Goal: Share content: Share content

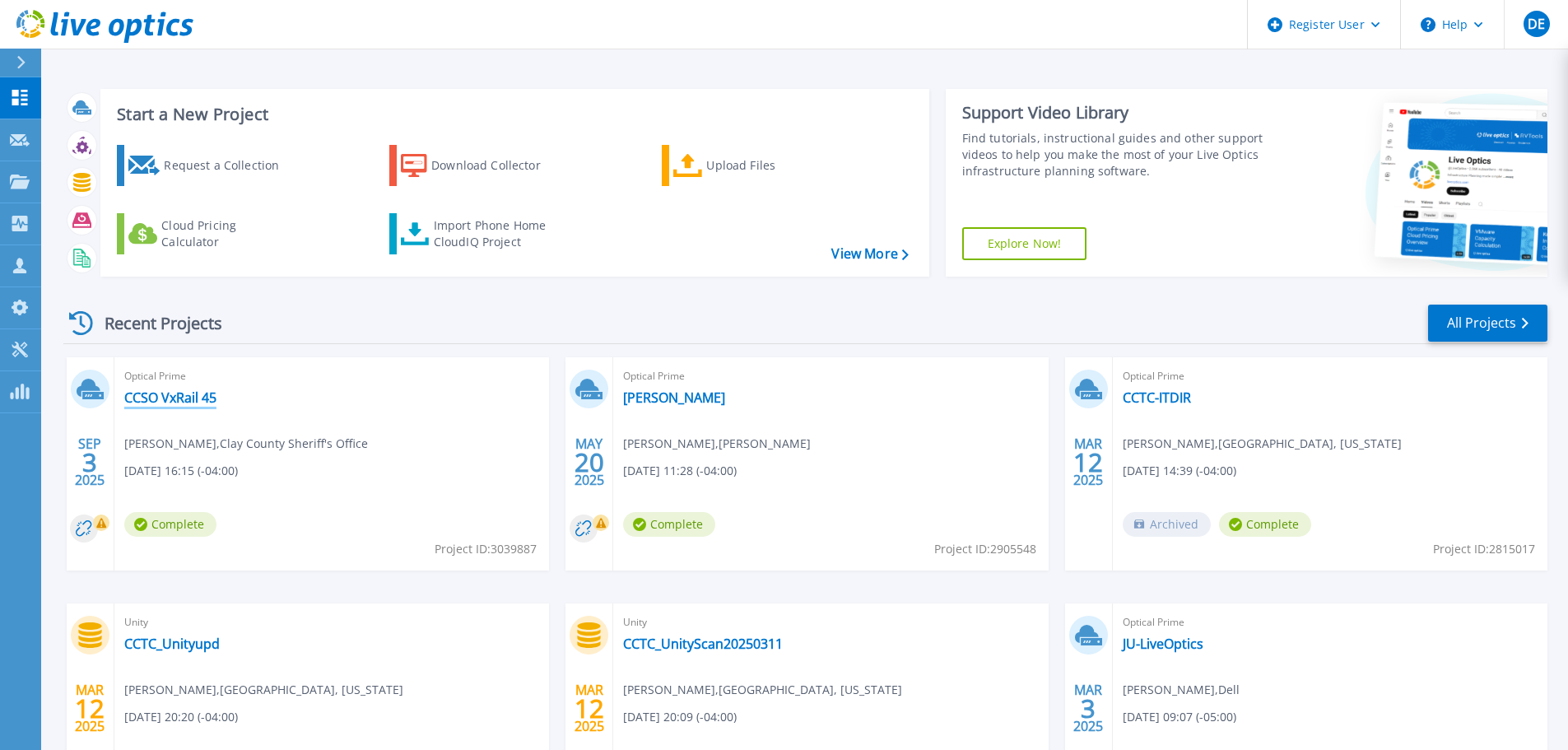
click at [172, 402] on link "CCSO VxRail 45" at bounding box center [170, 398] width 93 height 16
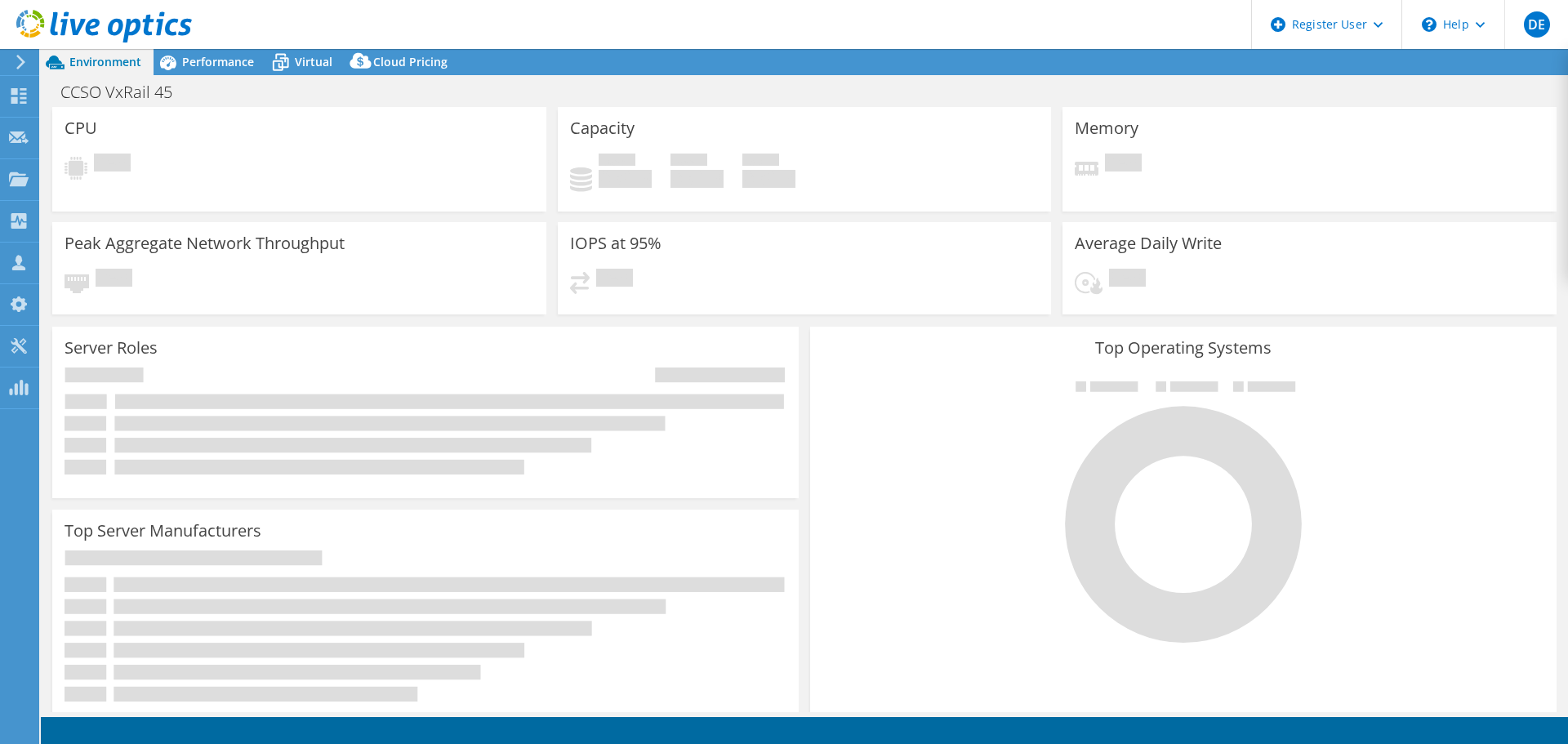
select select "USD"
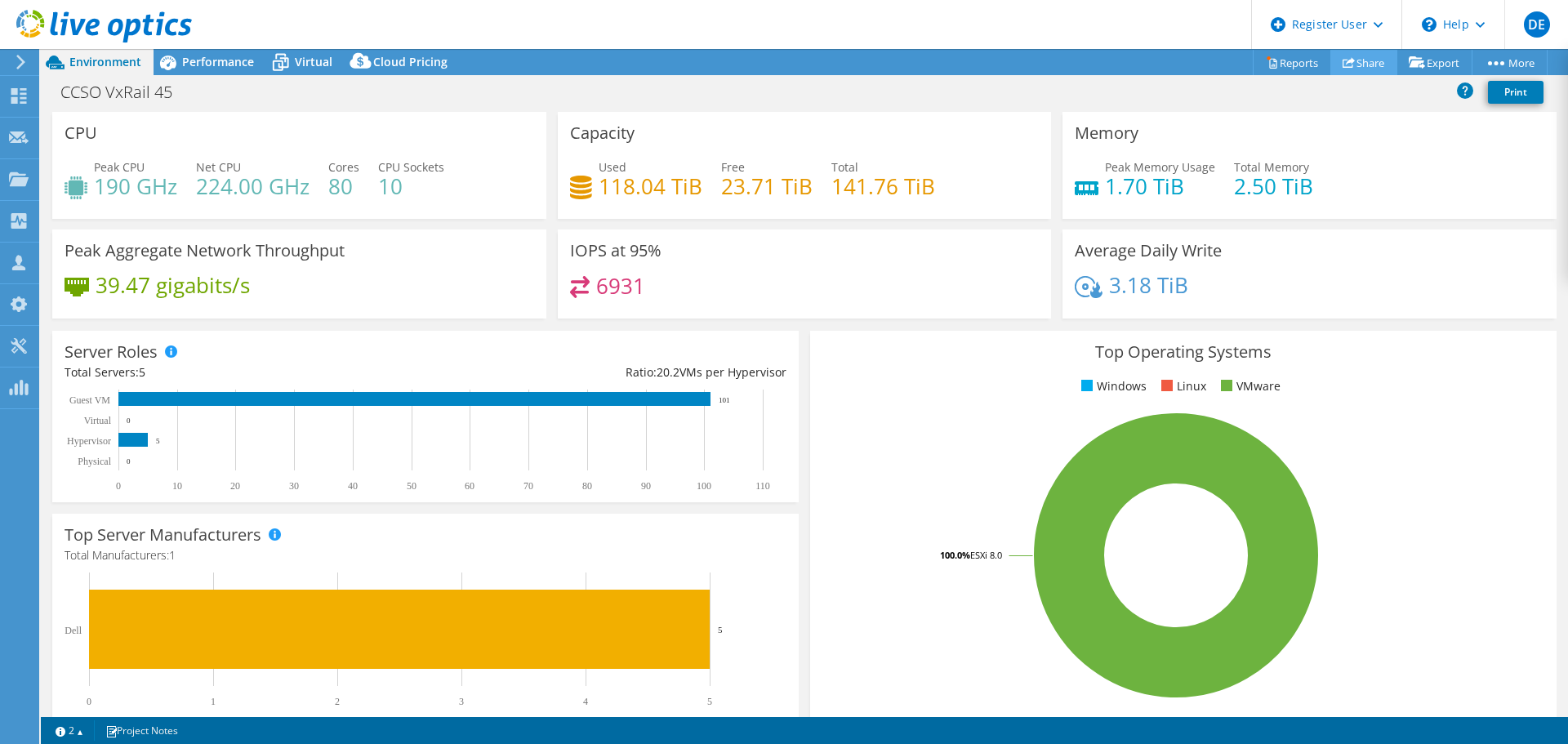
click at [1367, 65] on link "Share" at bounding box center [1363, 62] width 67 height 25
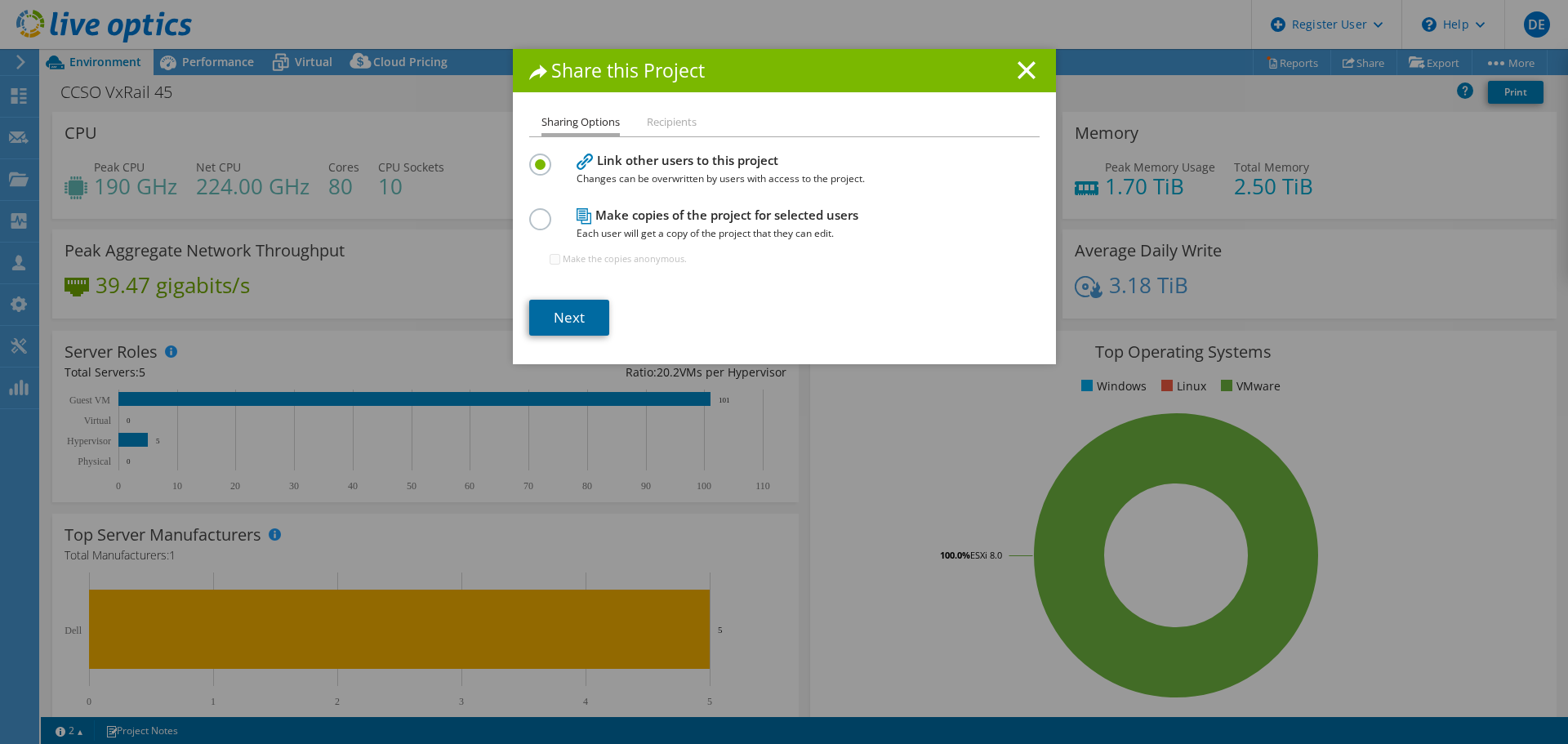
click at [574, 320] on link "Next" at bounding box center [569, 318] width 80 height 36
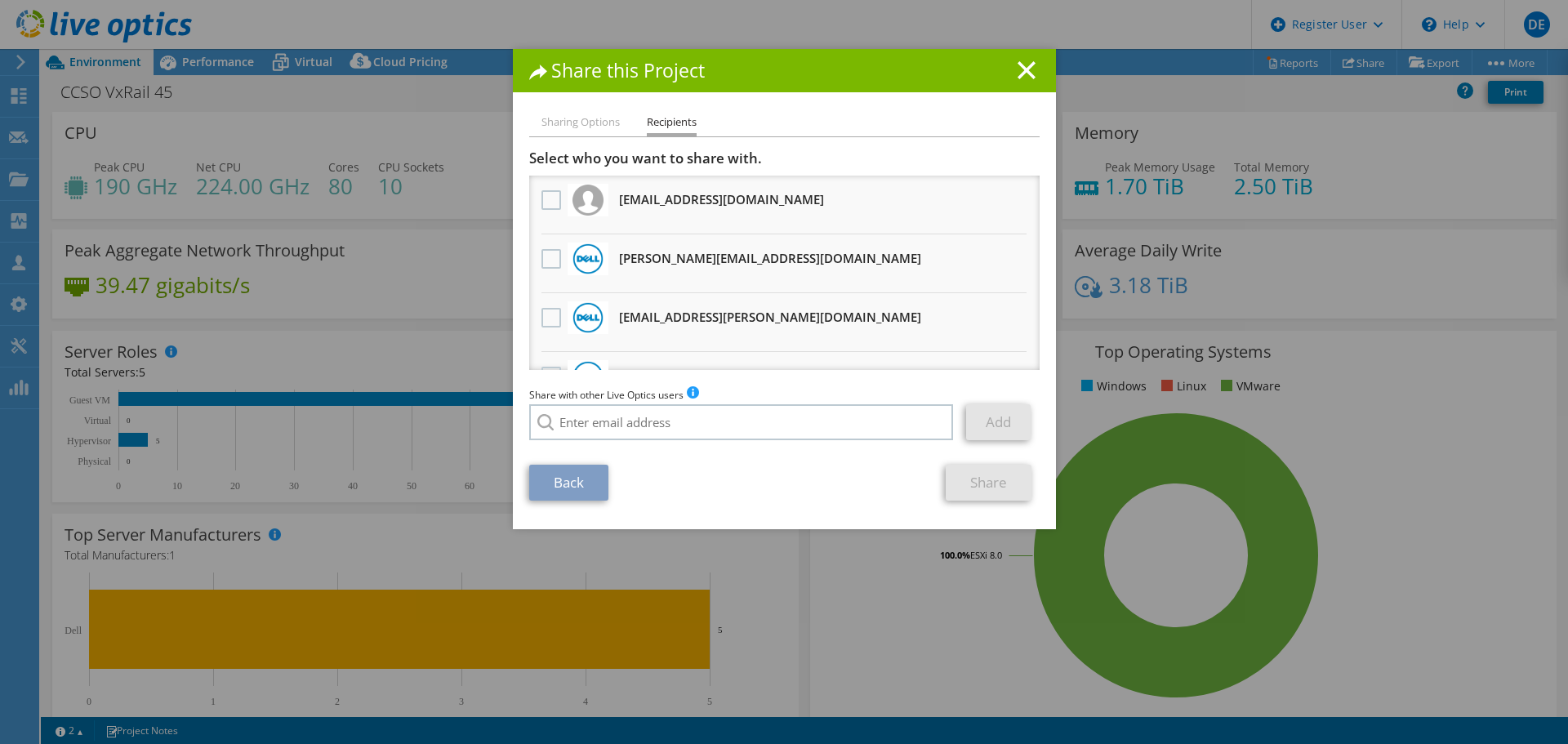
click at [639, 319] on h3 "[EMAIL_ADDRESS][PERSON_NAME][DOMAIN_NAME] Will receive an anonymous copy" at bounding box center [770, 317] width 302 height 26
click at [547, 316] on label at bounding box center [554, 317] width 24 height 19
click at [0, 0] on input "checkbox" at bounding box center [0, 0] width 0 height 0
click at [1009, 484] on link "Share" at bounding box center [989, 483] width 86 height 36
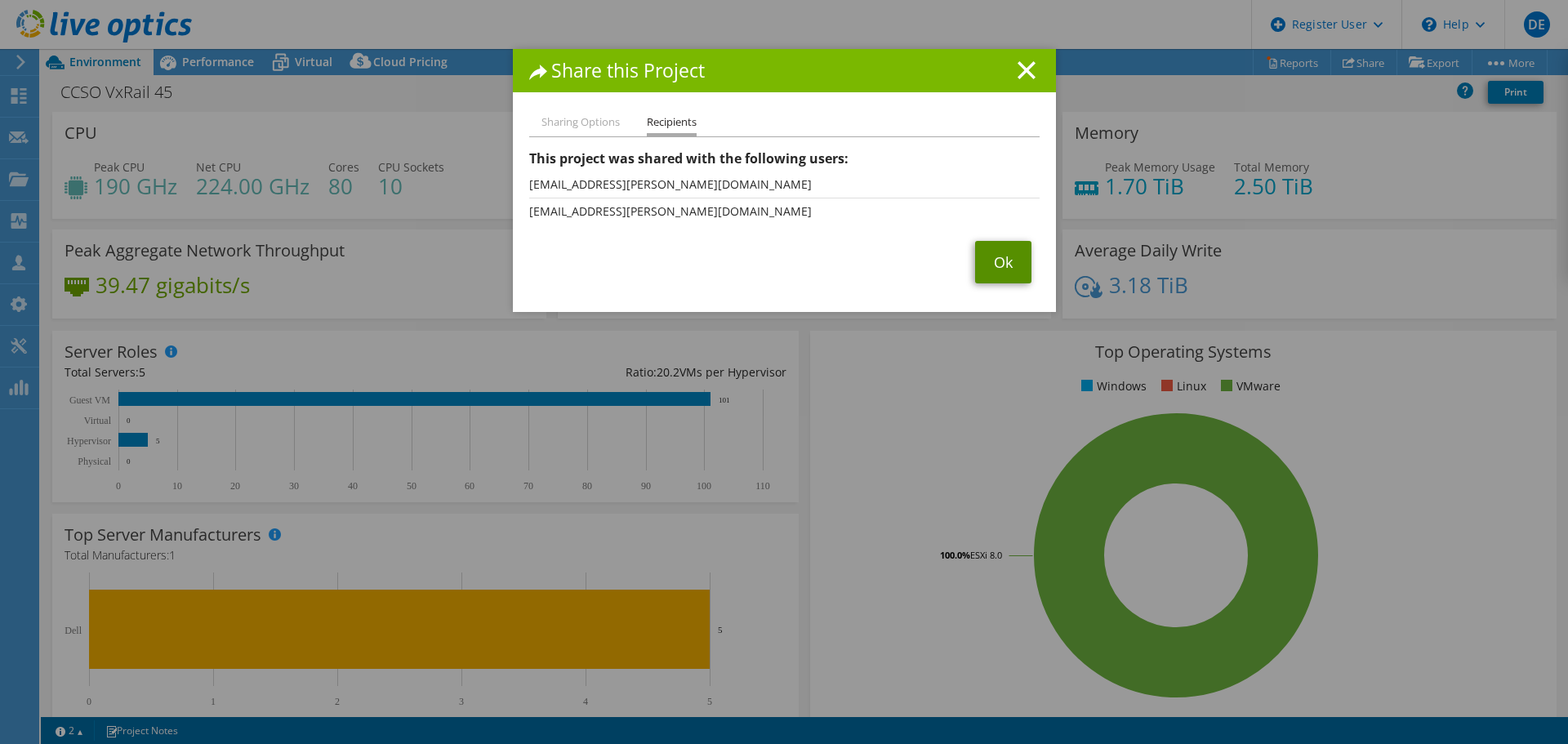
click at [987, 266] on link "Ok" at bounding box center [1003, 262] width 56 height 42
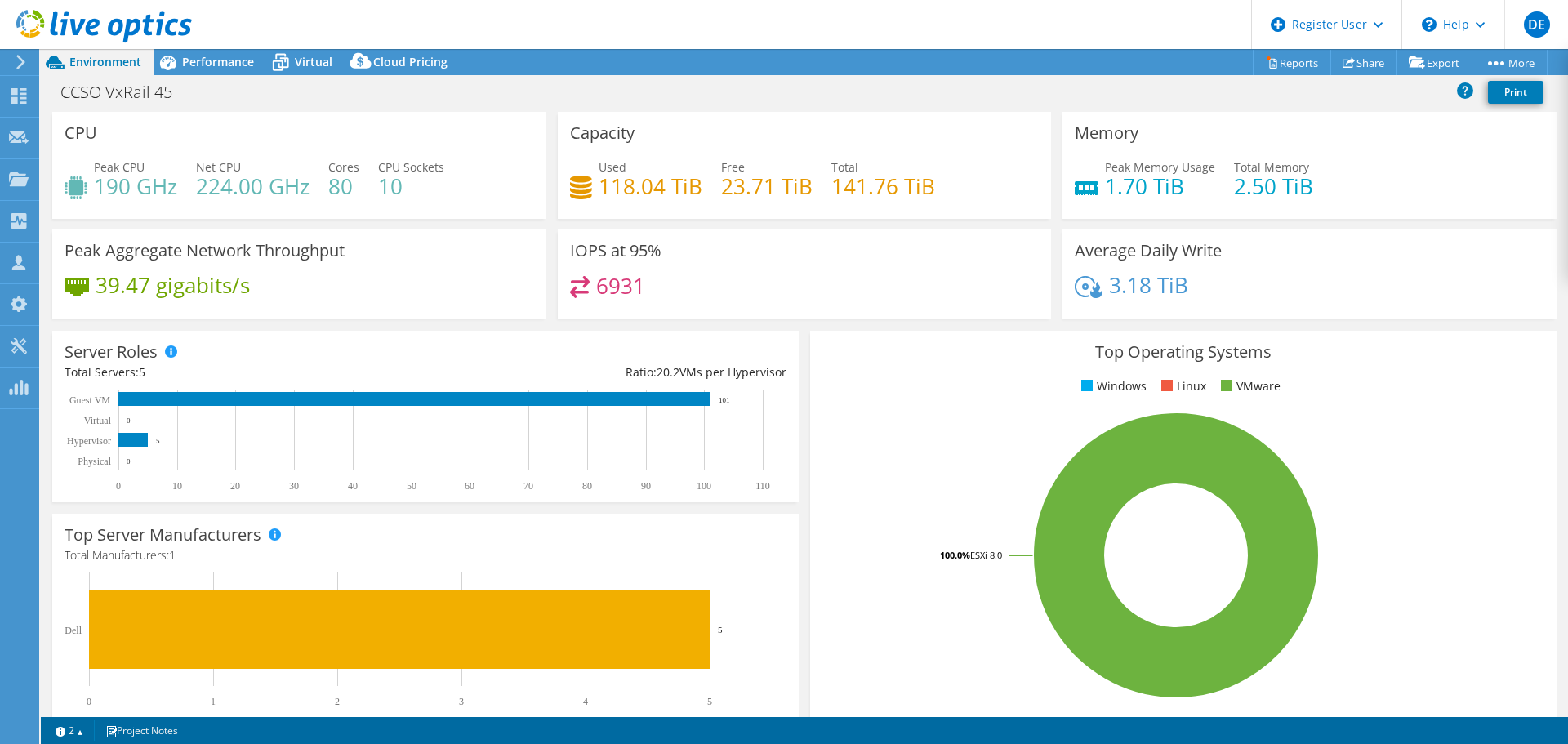
click at [24, 67] on icon at bounding box center [20, 62] width 13 height 14
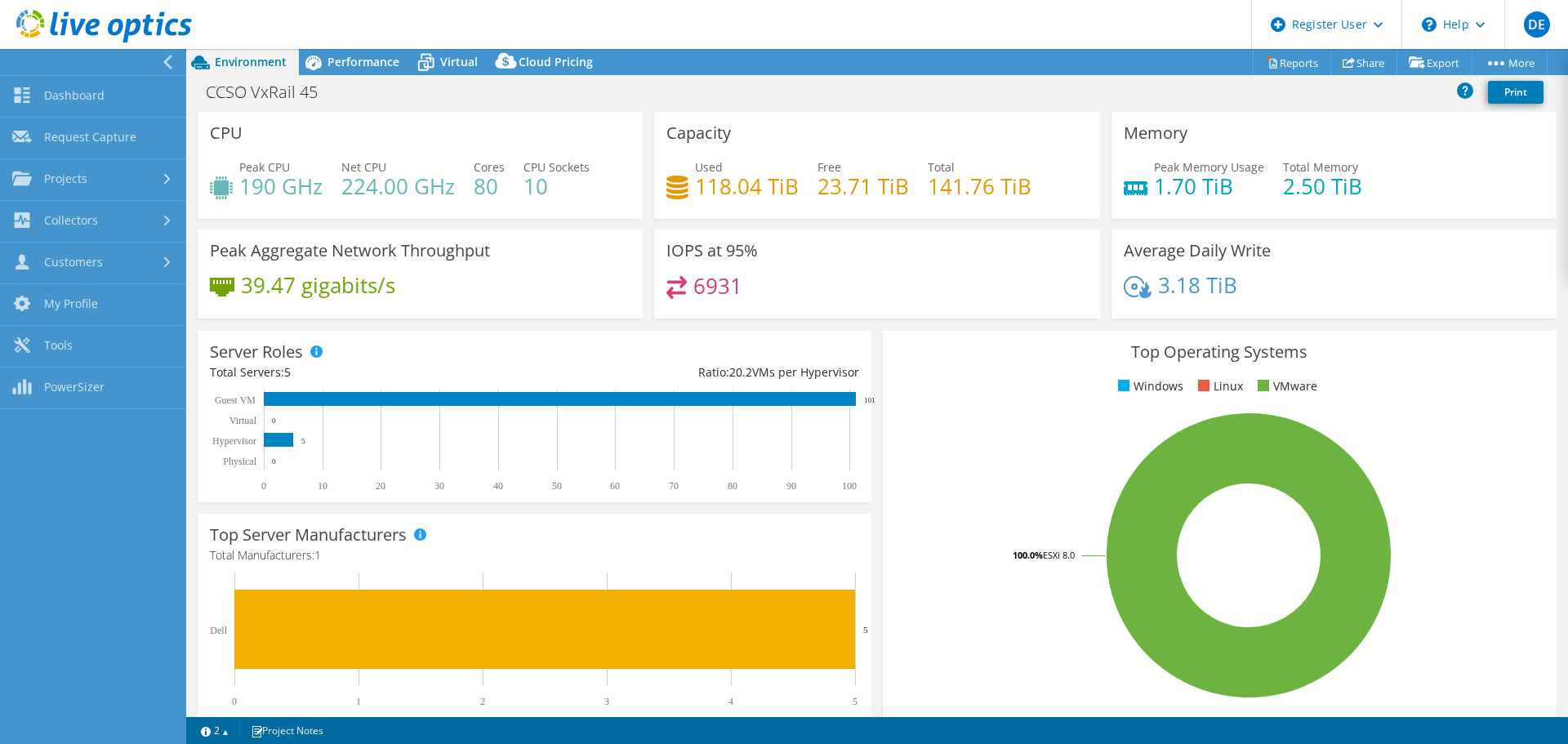
click at [172, 56] on use at bounding box center [168, 62] width 9 height 14
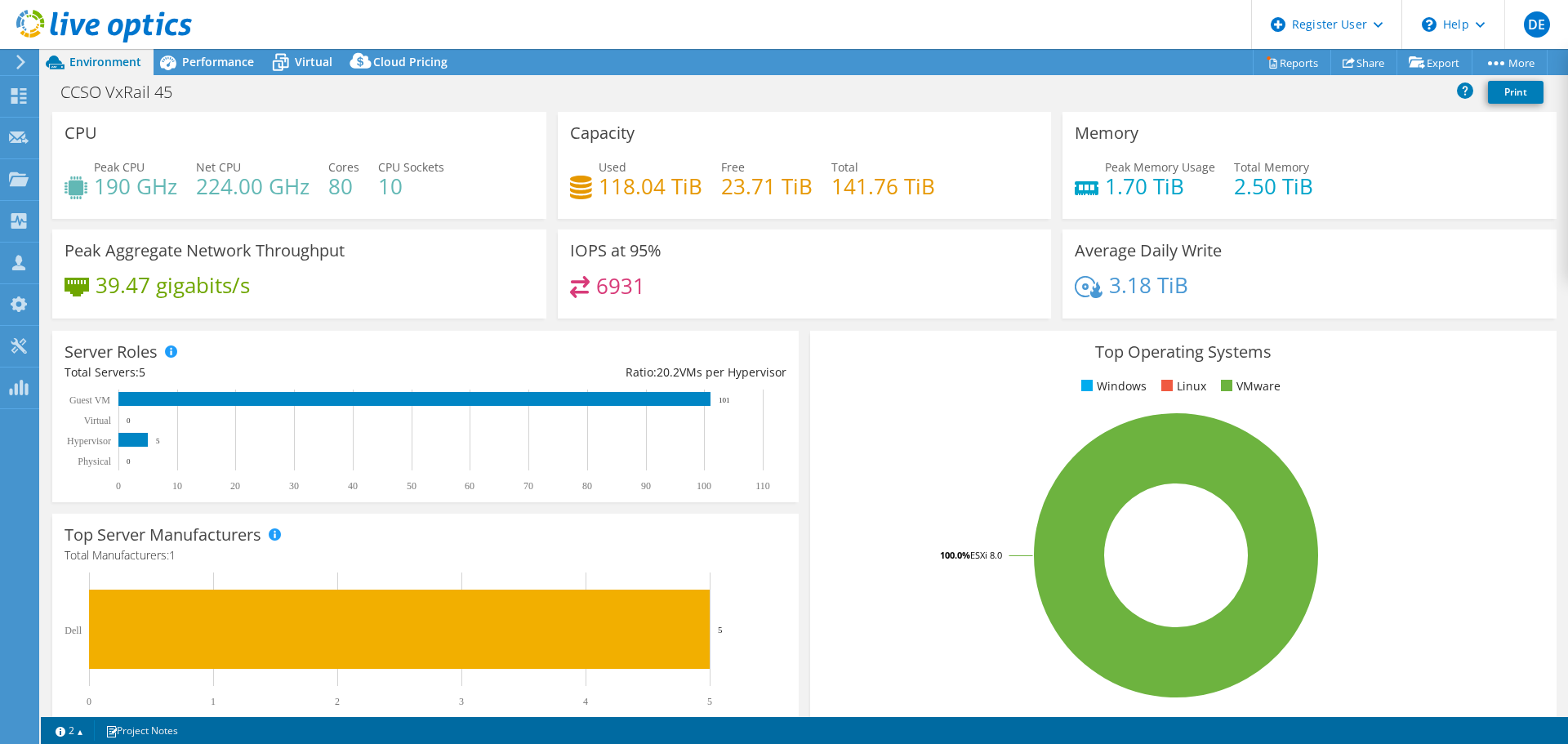
click at [138, 373] on div "Total Servers: 5" at bounding box center [245, 372] width 361 height 18
click at [138, 372] on div "Total Servers: 5" at bounding box center [245, 372] width 361 height 18
click at [17, 68] on use at bounding box center [20, 62] width 9 height 14
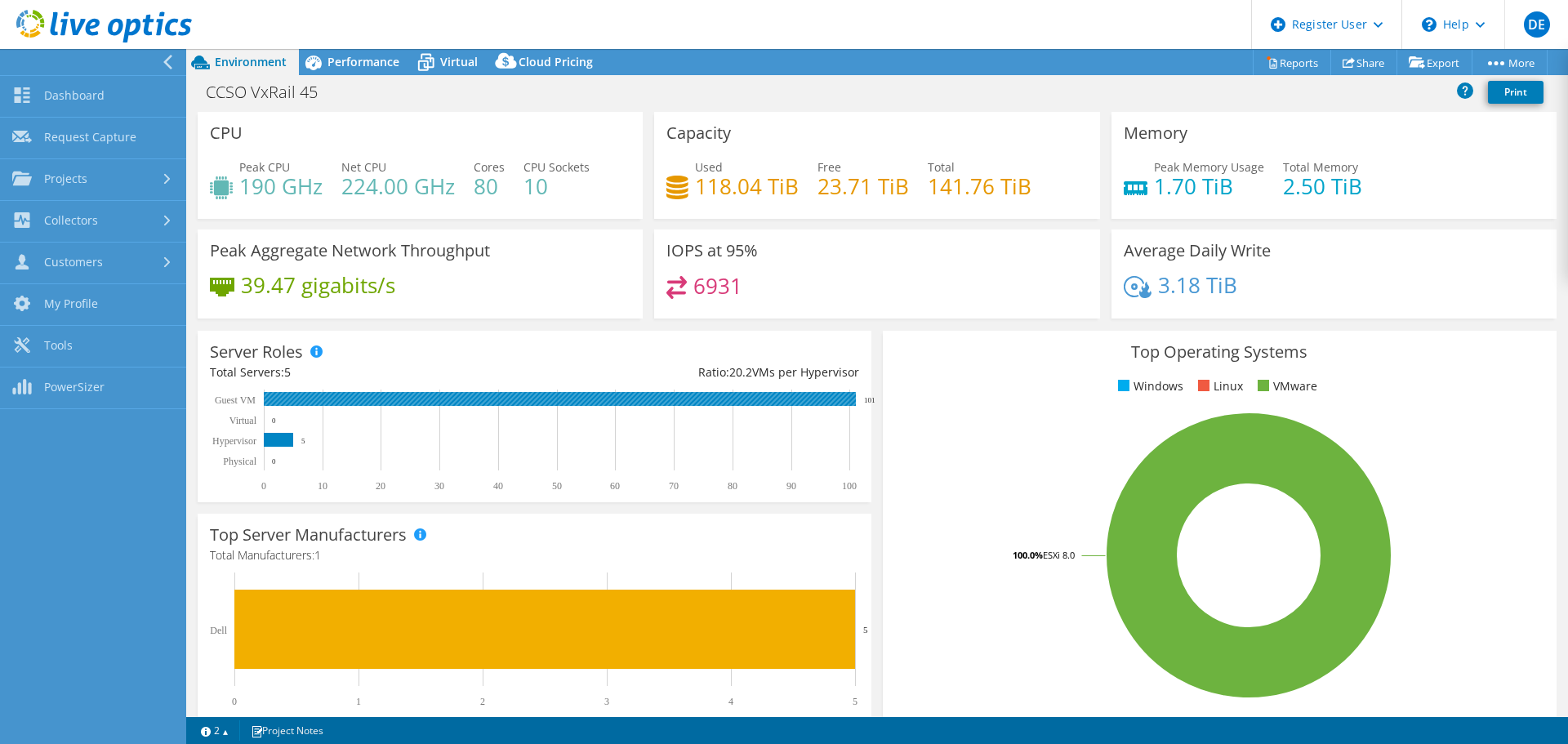
click at [361, 399] on rect at bounding box center [559, 399] width 592 height 13
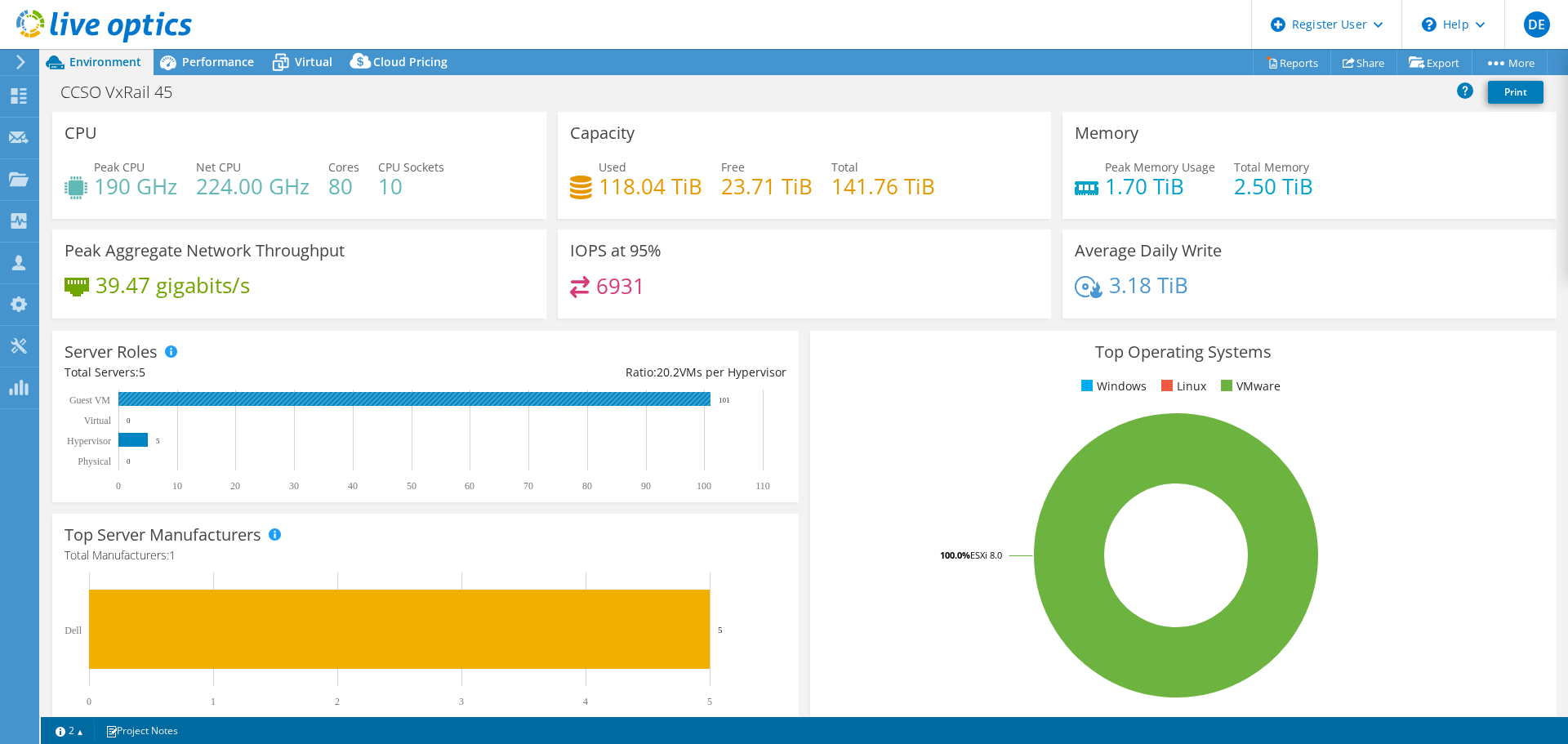
click at [360, 400] on rect at bounding box center [415, 399] width 592 height 13
click at [143, 400] on rect at bounding box center [415, 399] width 592 height 13
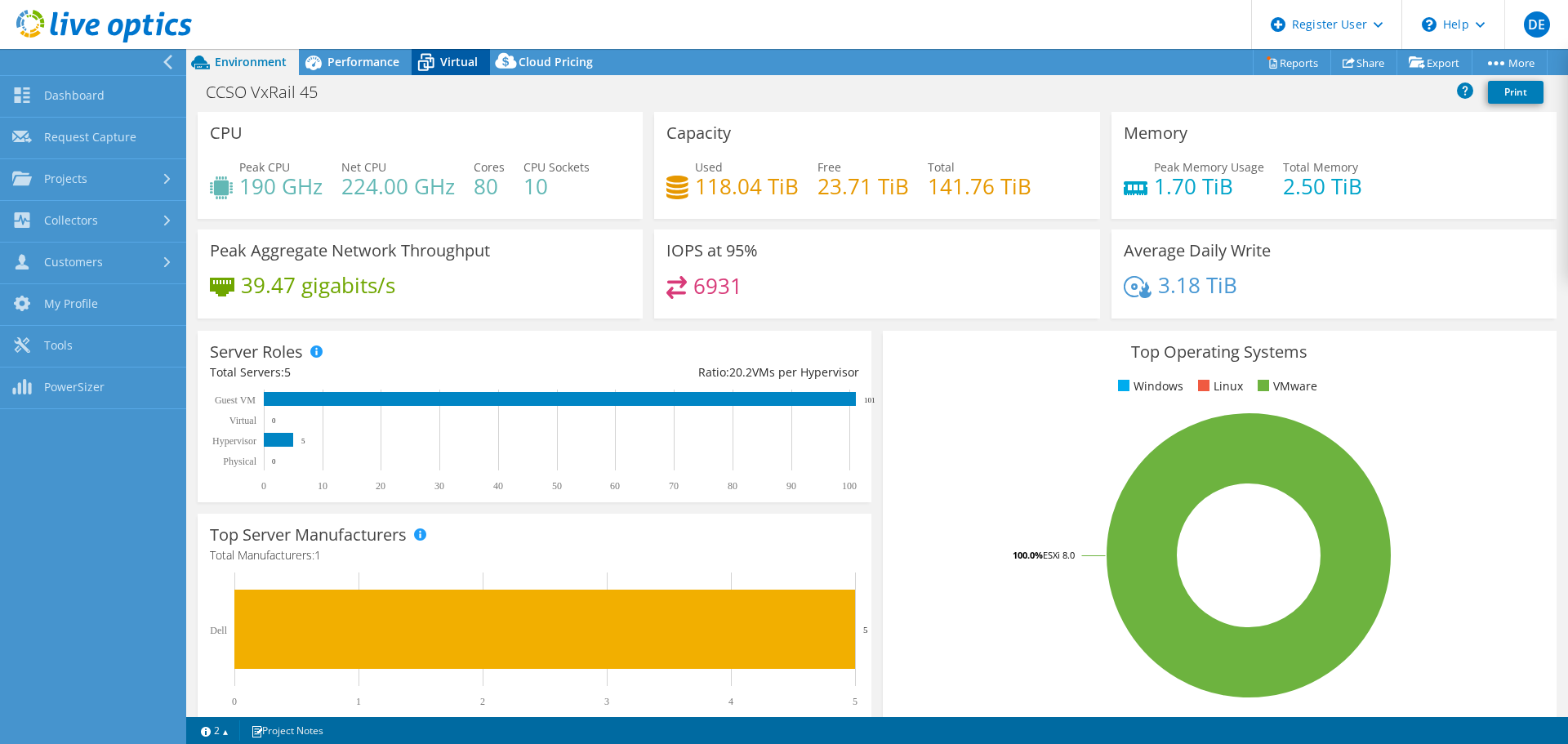
click at [331, 69] on div "Performance" at bounding box center [356, 62] width 113 height 26
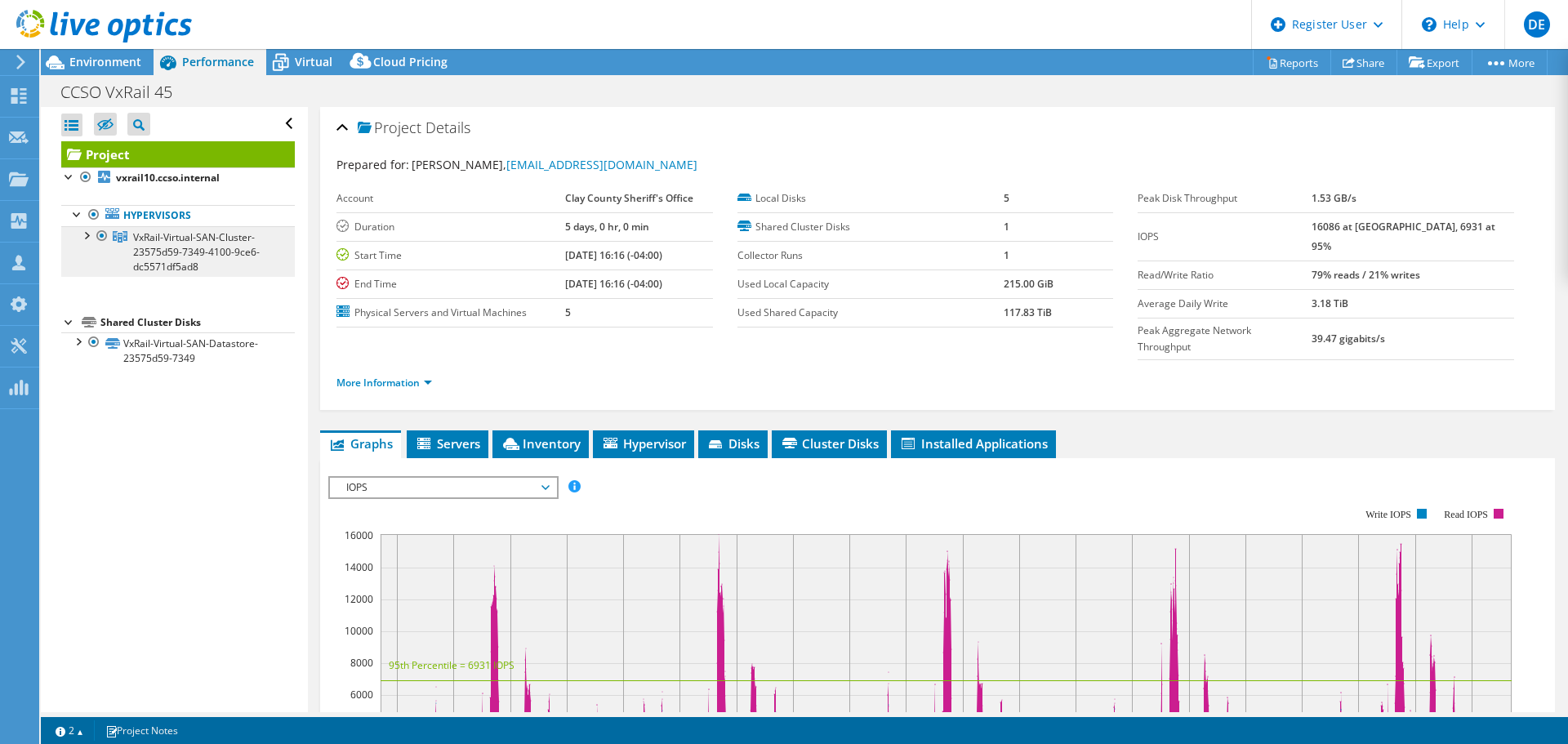
click at [191, 265] on span "VxRail-Virtual-SAN-Cluster-23575d59-7349-4100-9ce6-dc5571df5ad8" at bounding box center [196, 251] width 126 height 43
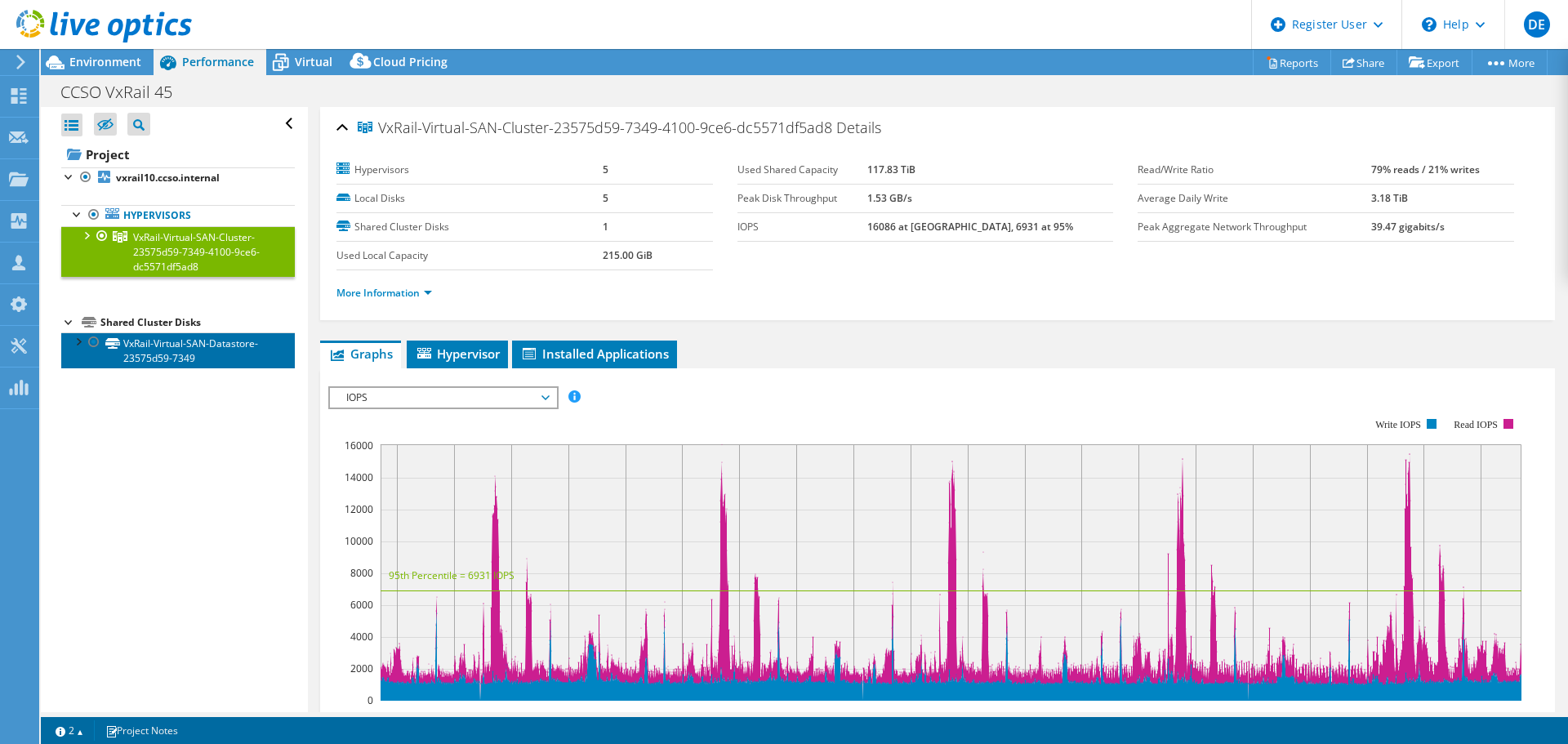
click at [206, 360] on link "VxRail-Virtual-SAN-Datastore-23575d59-7349" at bounding box center [178, 351] width 233 height 36
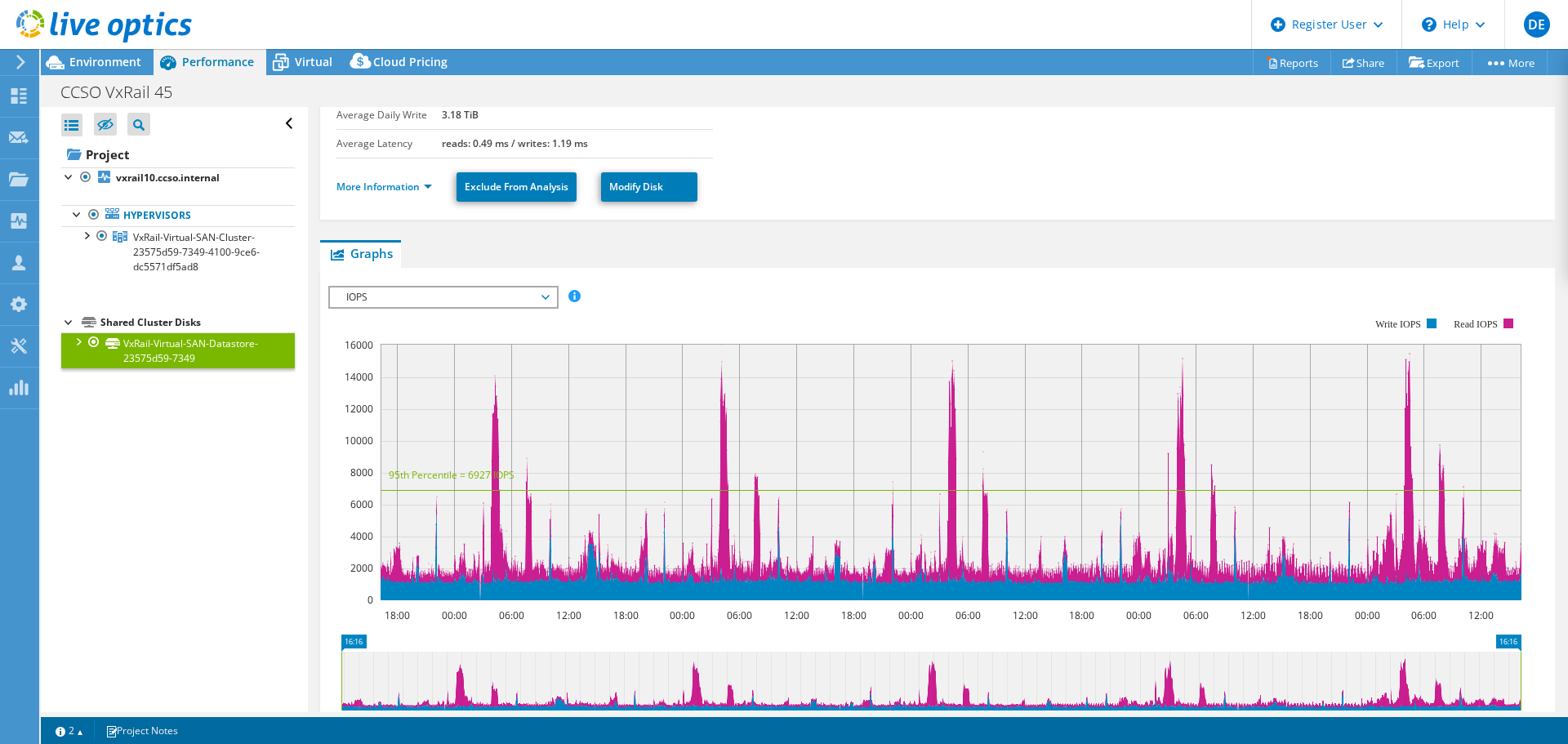
scroll to position [163, 0]
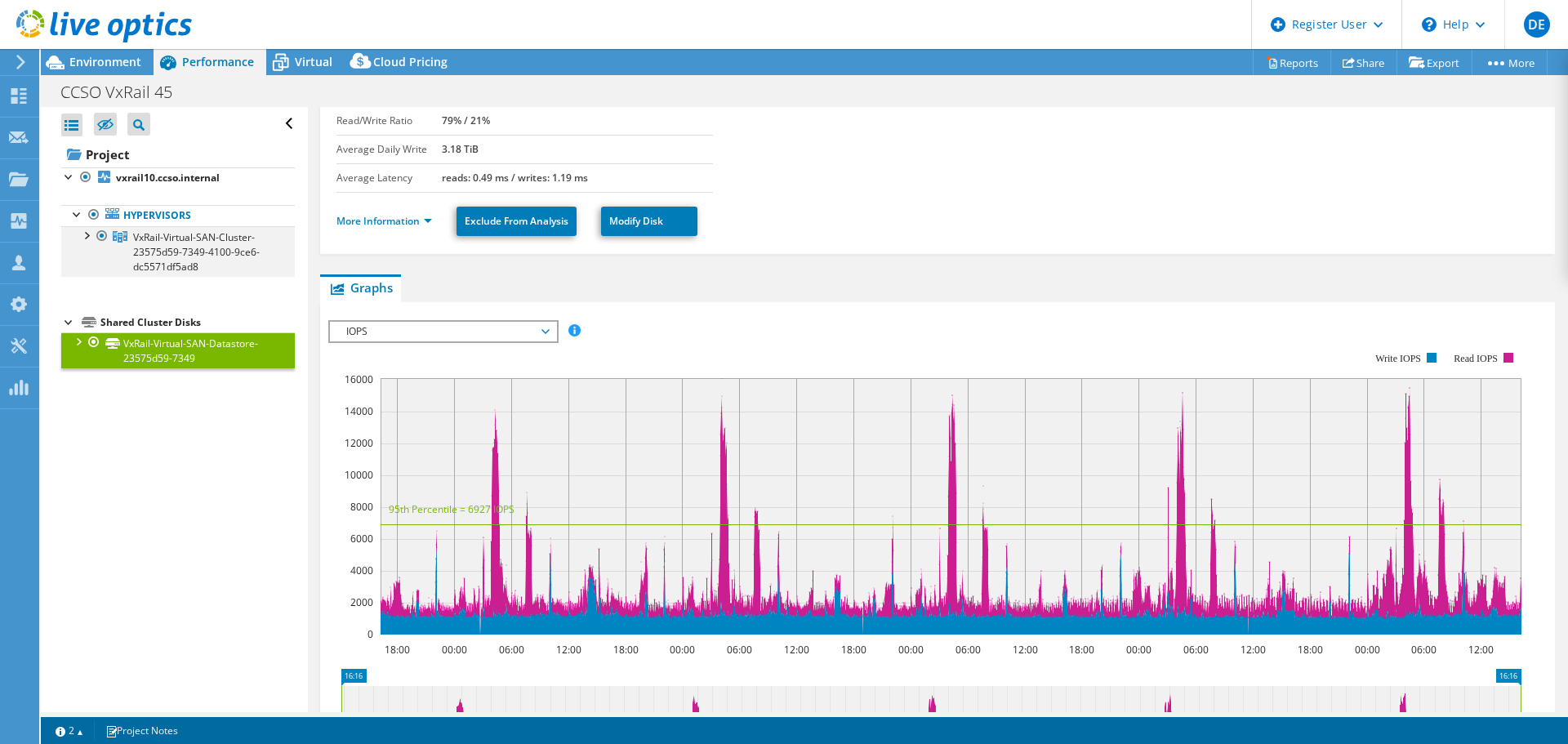
click at [89, 233] on div at bounding box center [85, 234] width 16 height 16
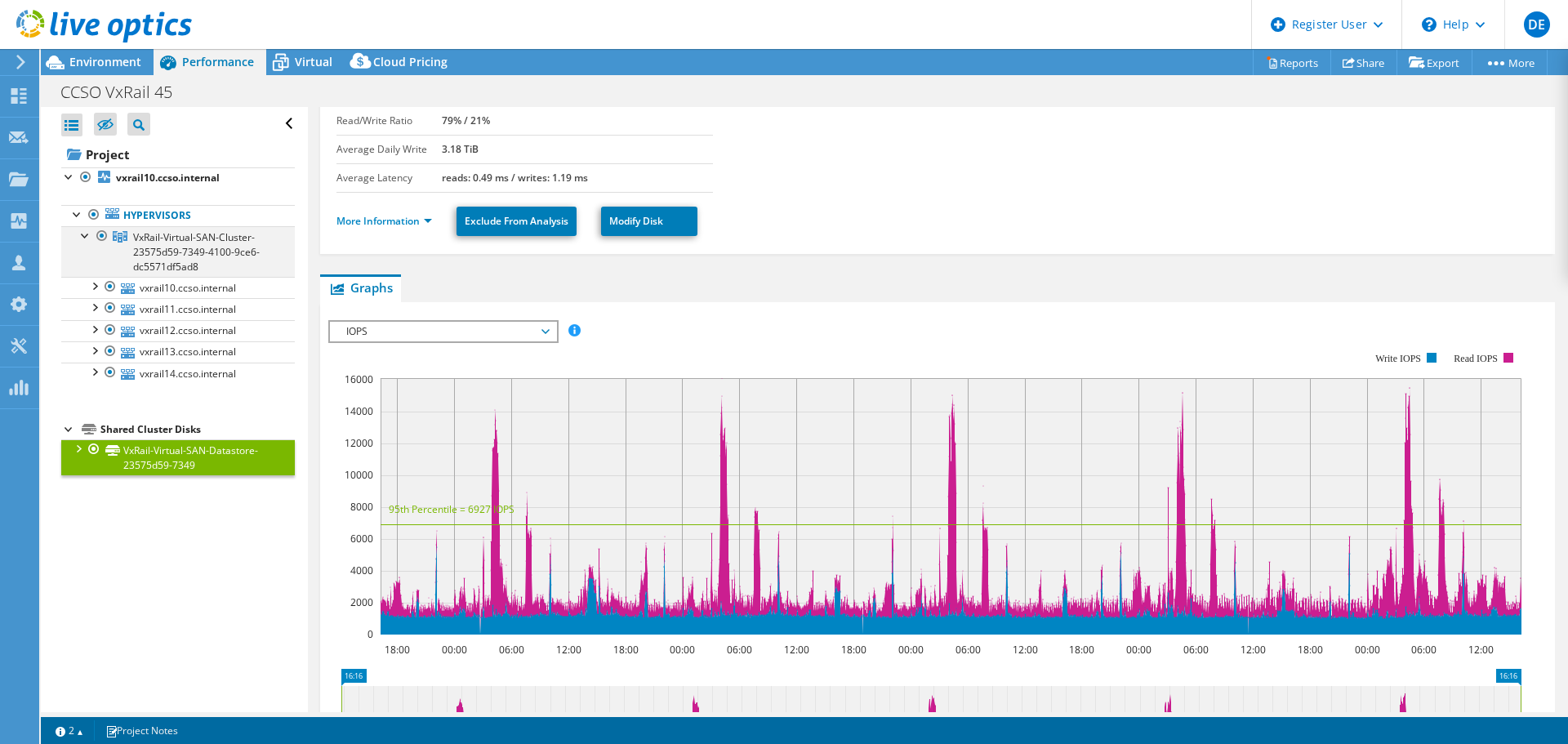
click at [88, 233] on div at bounding box center [85, 234] width 16 height 16
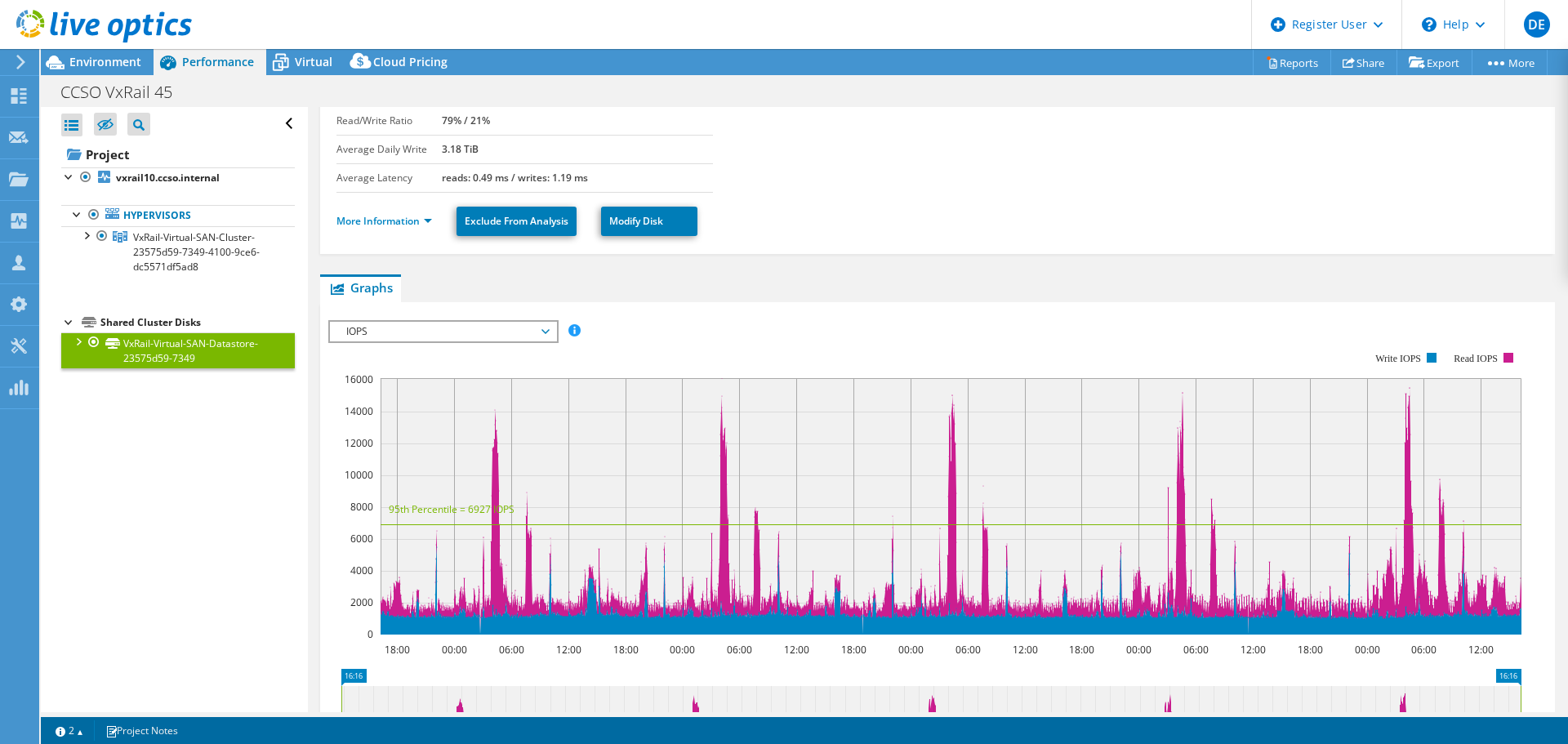
click at [77, 340] on div at bounding box center [77, 340] width 16 height 16
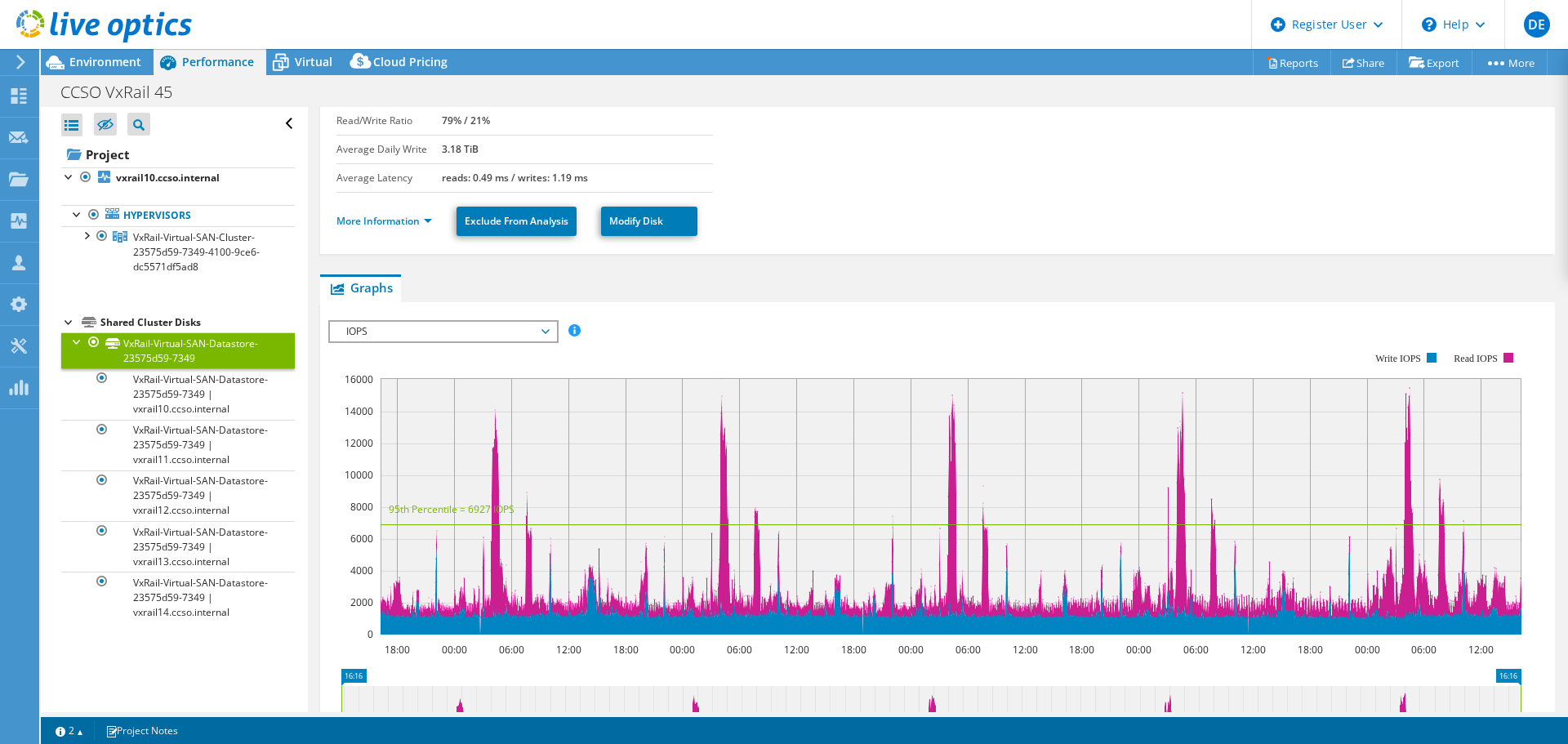
click at [72, 341] on div at bounding box center [77, 340] width 16 height 16
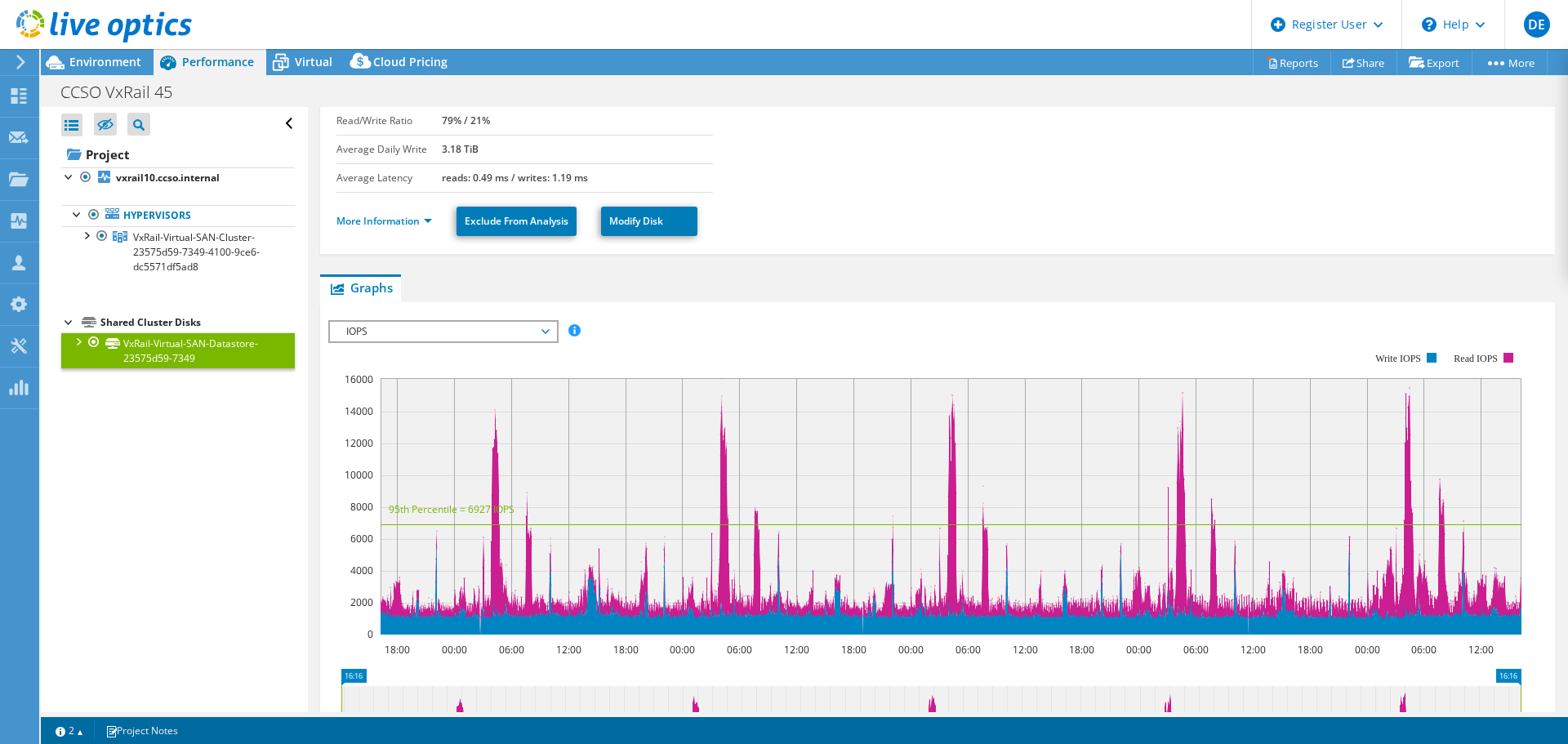
click at [77, 340] on div at bounding box center [77, 340] width 16 height 16
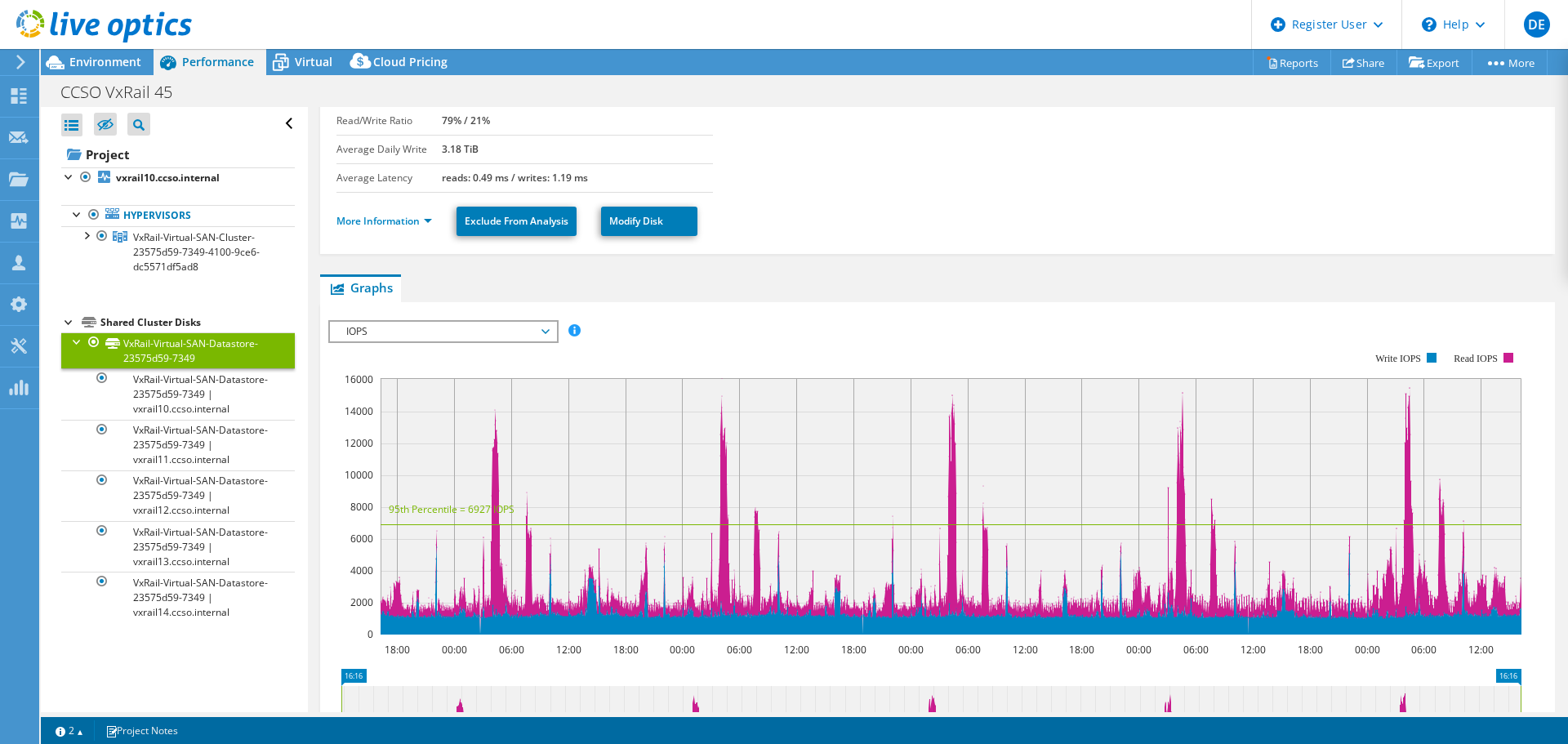
click at [75, 342] on div at bounding box center [77, 340] width 16 height 16
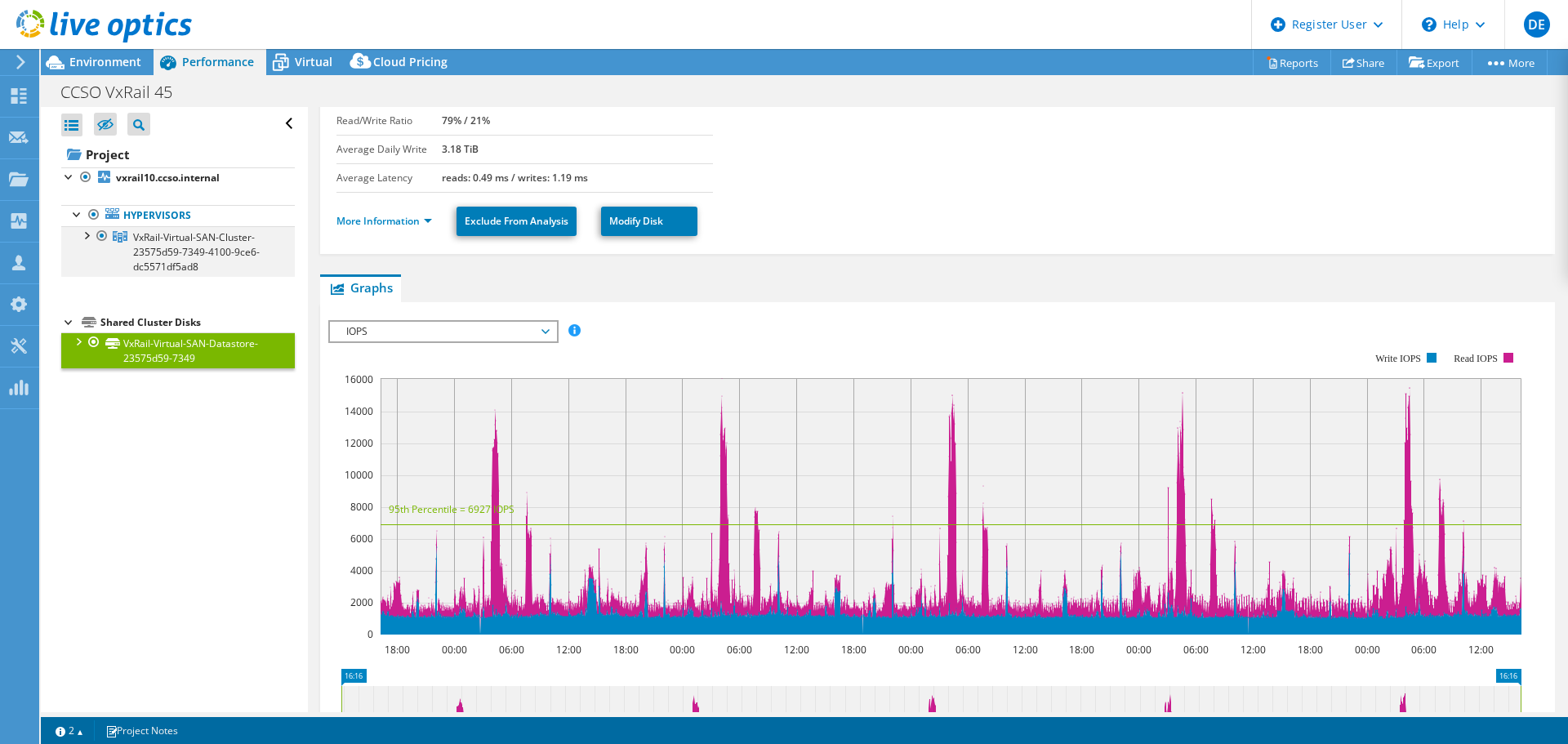
click at [89, 233] on div at bounding box center [85, 234] width 16 height 16
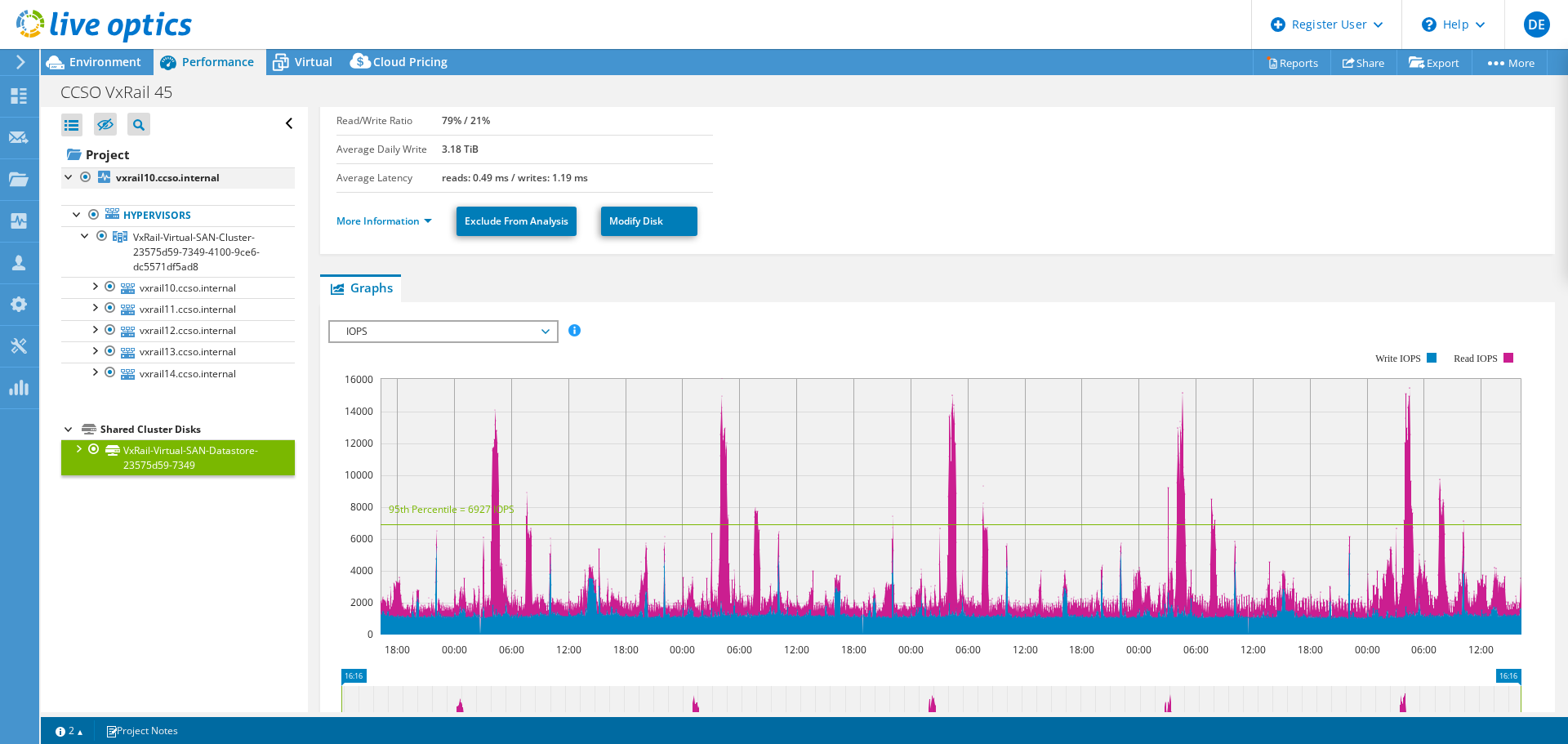
click at [68, 174] on div at bounding box center [69, 175] width 16 height 16
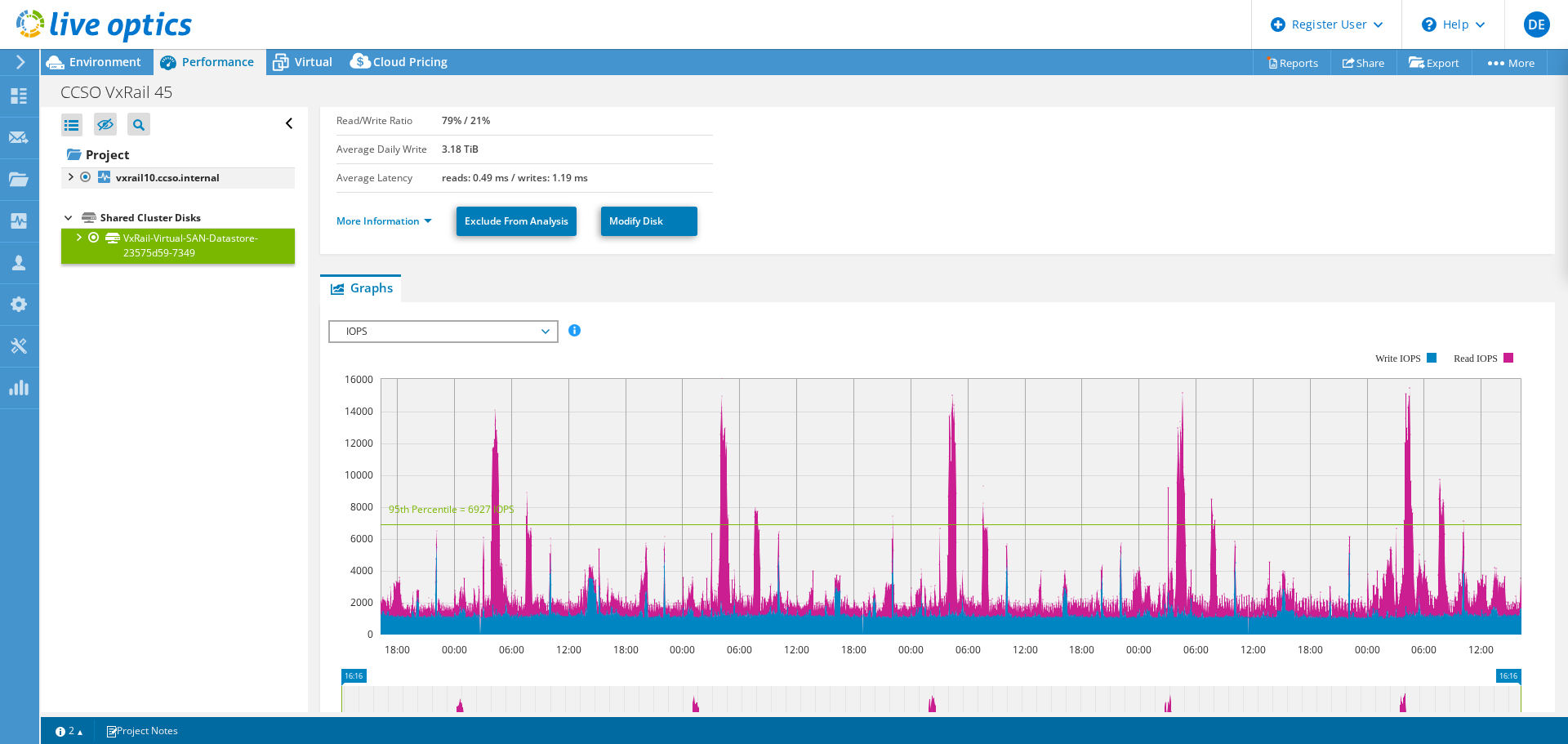
click at [67, 176] on div at bounding box center [69, 175] width 16 height 16
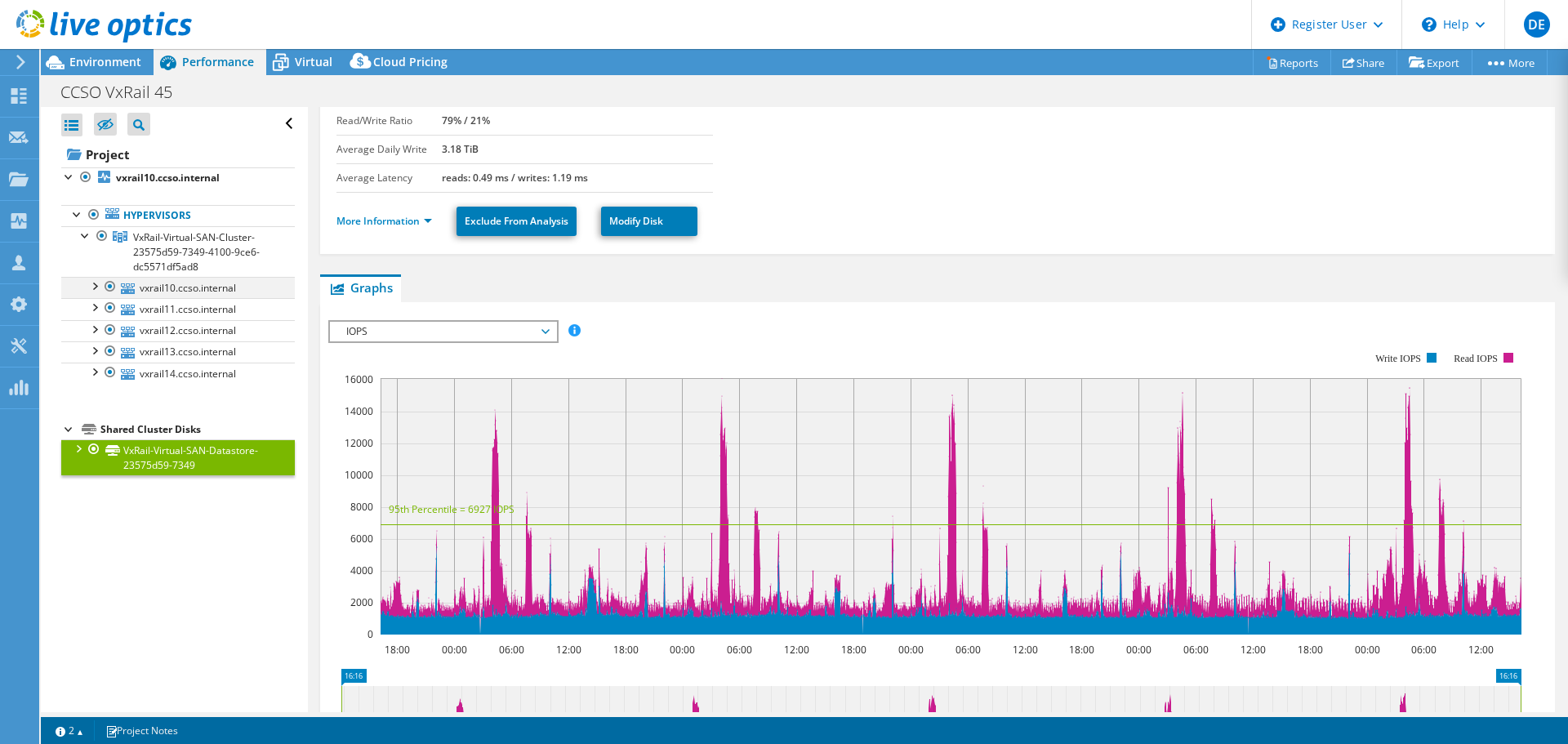
click at [94, 283] on div at bounding box center [94, 285] width 16 height 16
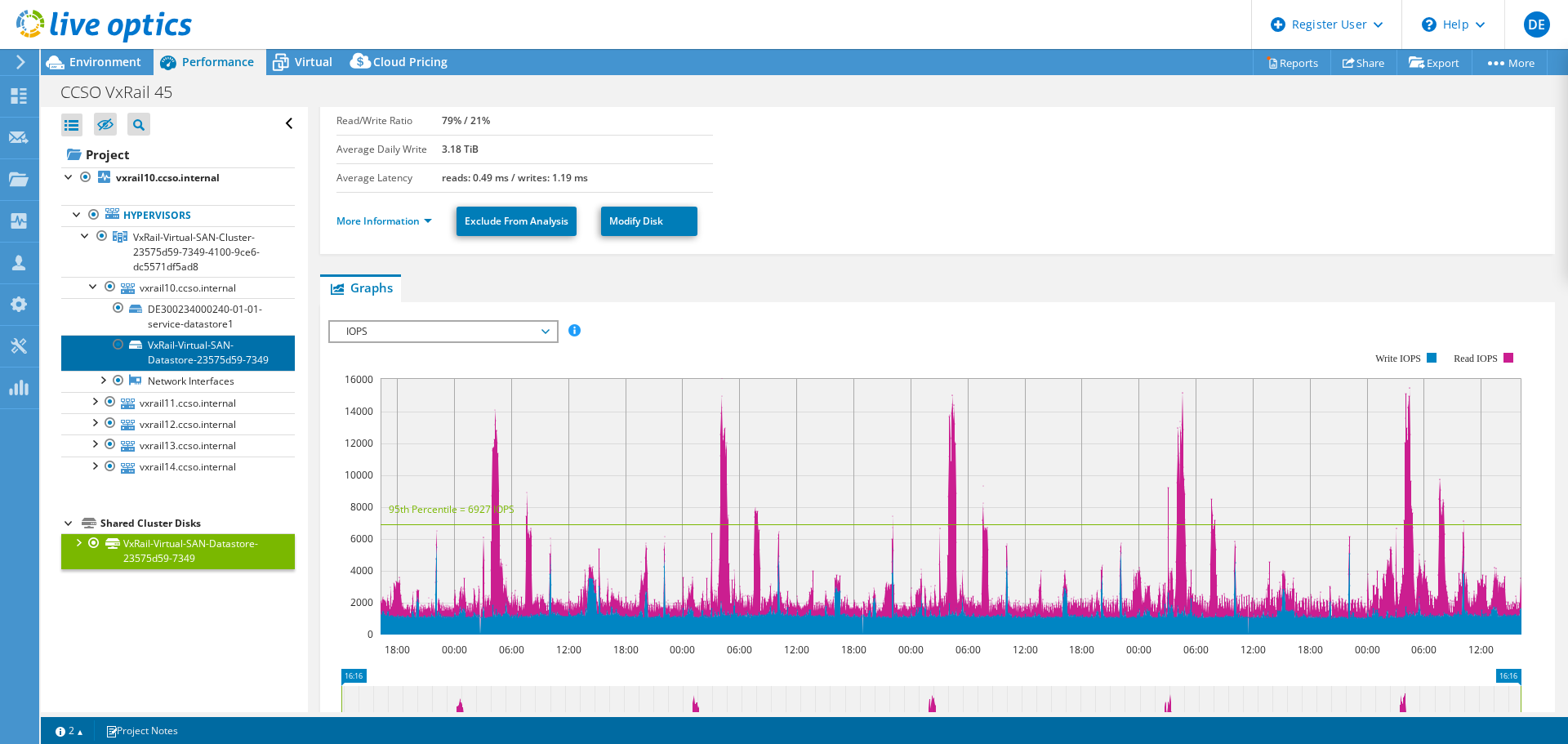
click at [199, 362] on link "VxRail-Virtual-SAN-Datastore-23575d59-7349" at bounding box center [178, 352] width 233 height 36
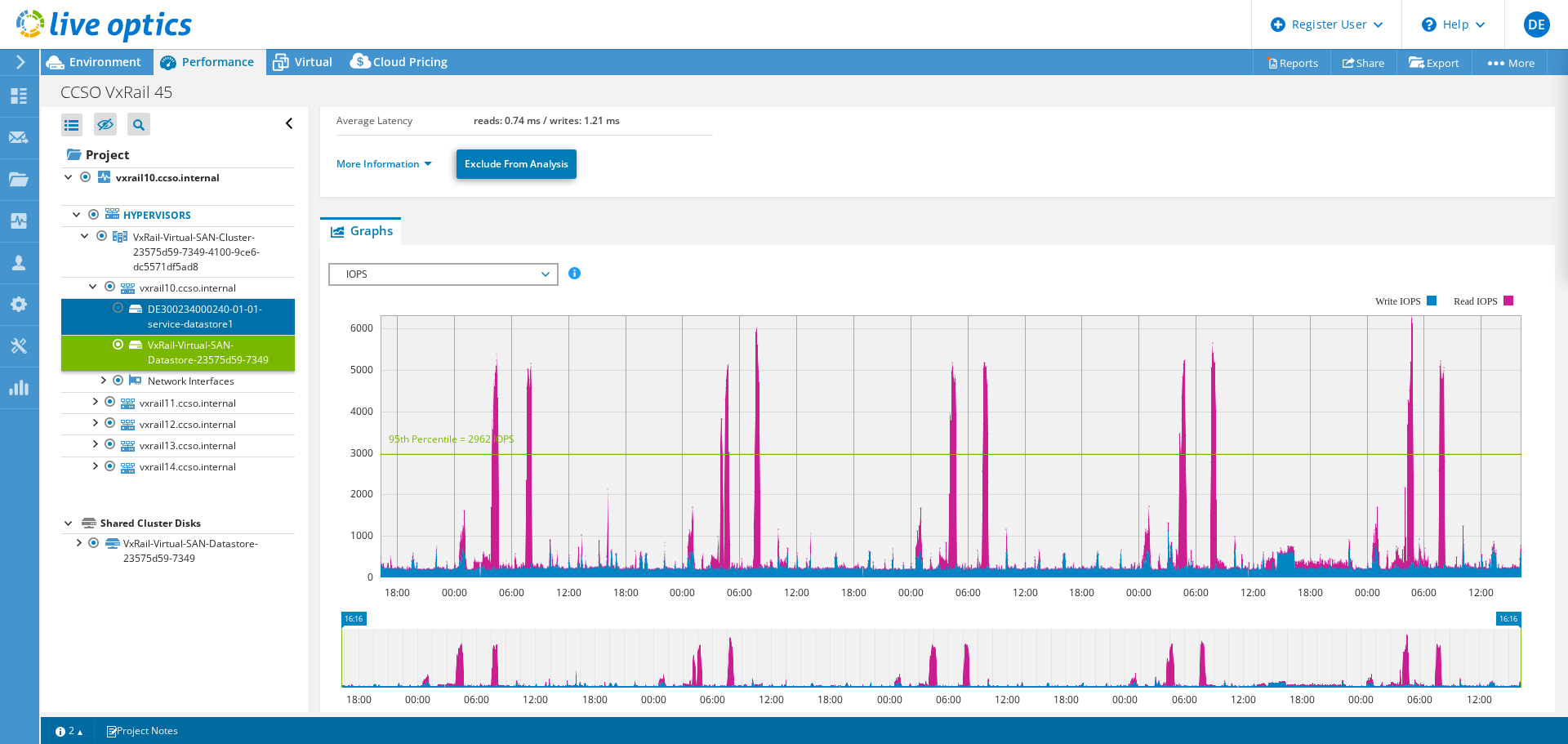
click at [193, 306] on link "DE300234000240-01-01-service-datastore1" at bounding box center [178, 316] width 233 height 36
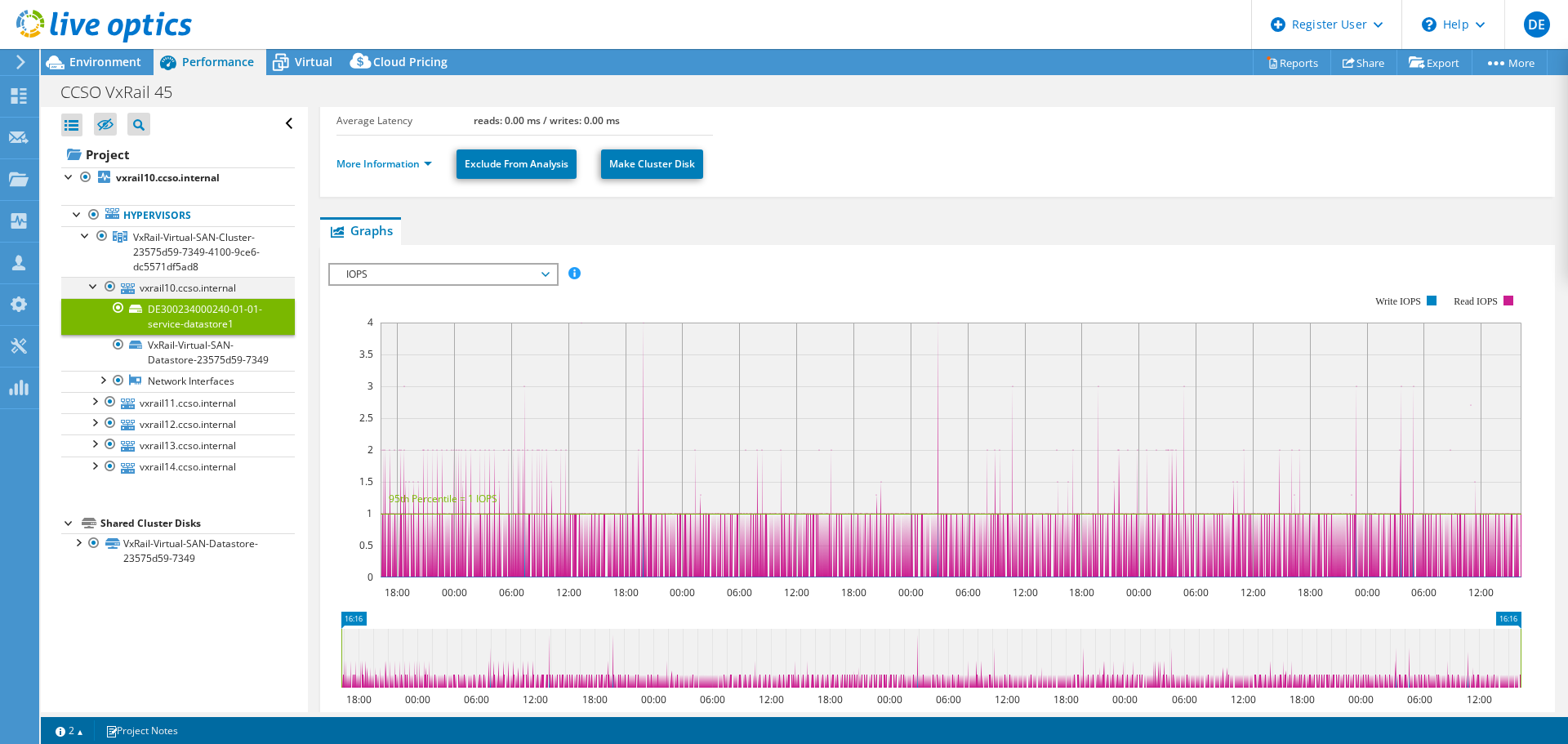
click at [94, 283] on div at bounding box center [94, 285] width 16 height 16
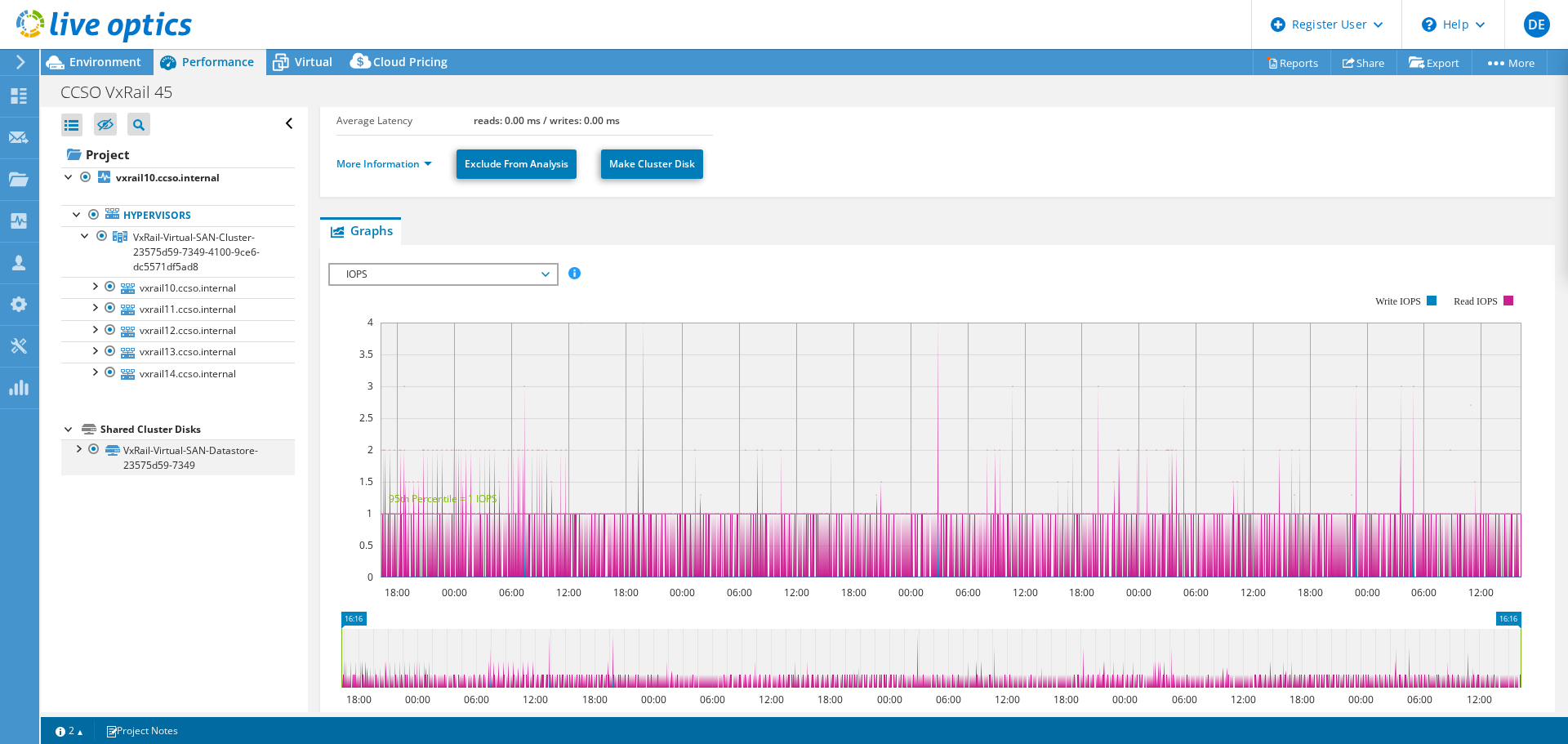
click at [78, 445] on div at bounding box center [77, 447] width 16 height 16
